Goal: Task Accomplishment & Management: Understand process/instructions

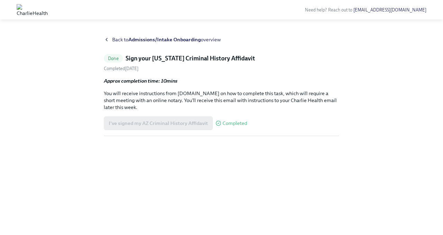
click at [108, 37] on icon at bounding box center [107, 40] width 6 height 6
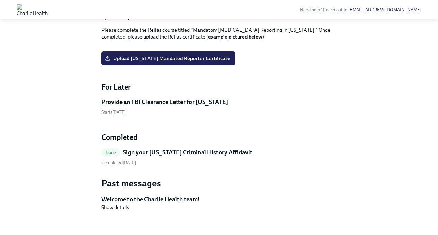
scroll to position [846, 0]
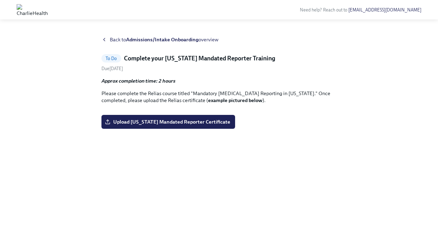
click at [104, 41] on icon at bounding box center [104, 39] width 1 height 3
